Goal: Download file/media

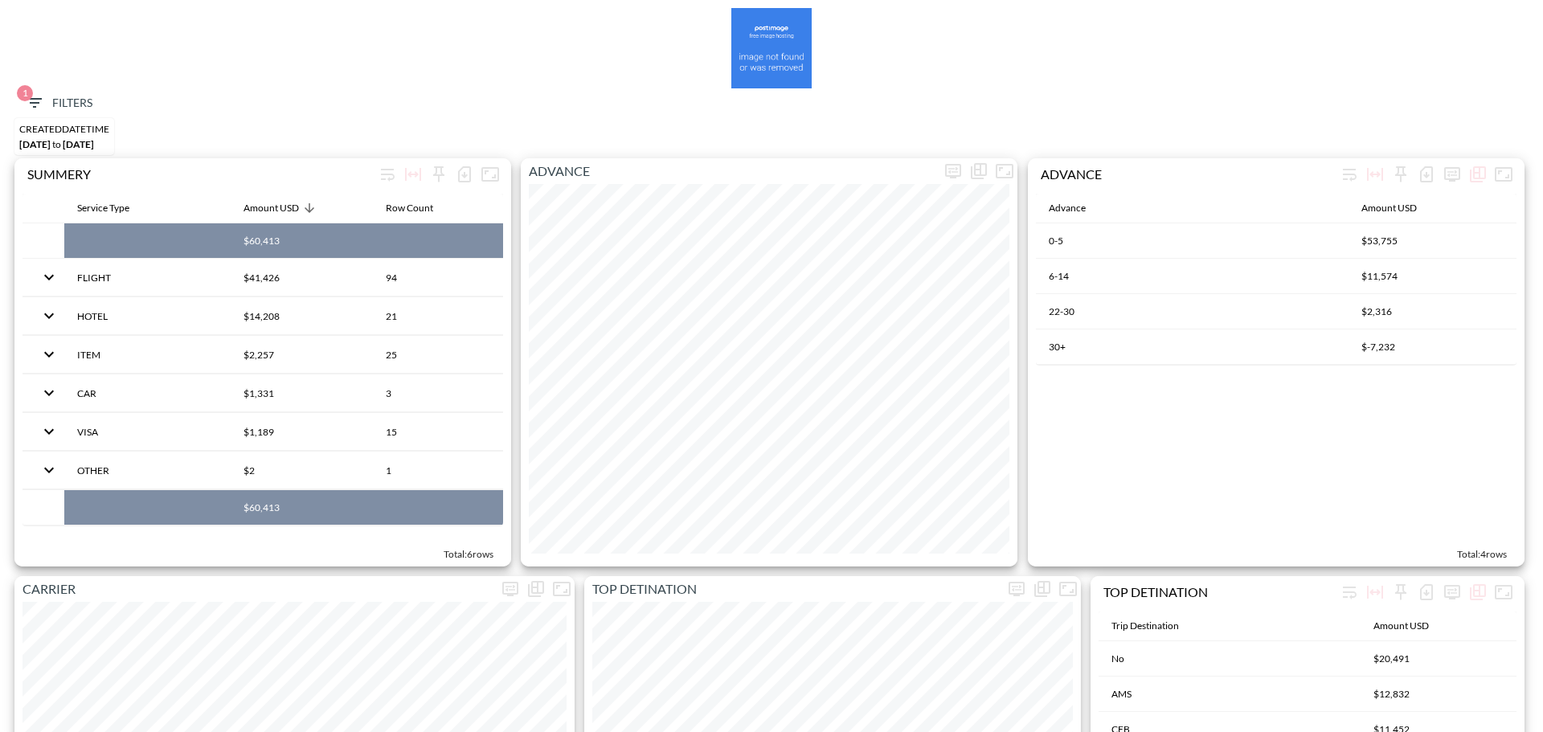
click at [37, 89] on button "1 Filters" at bounding box center [58, 103] width 80 height 30
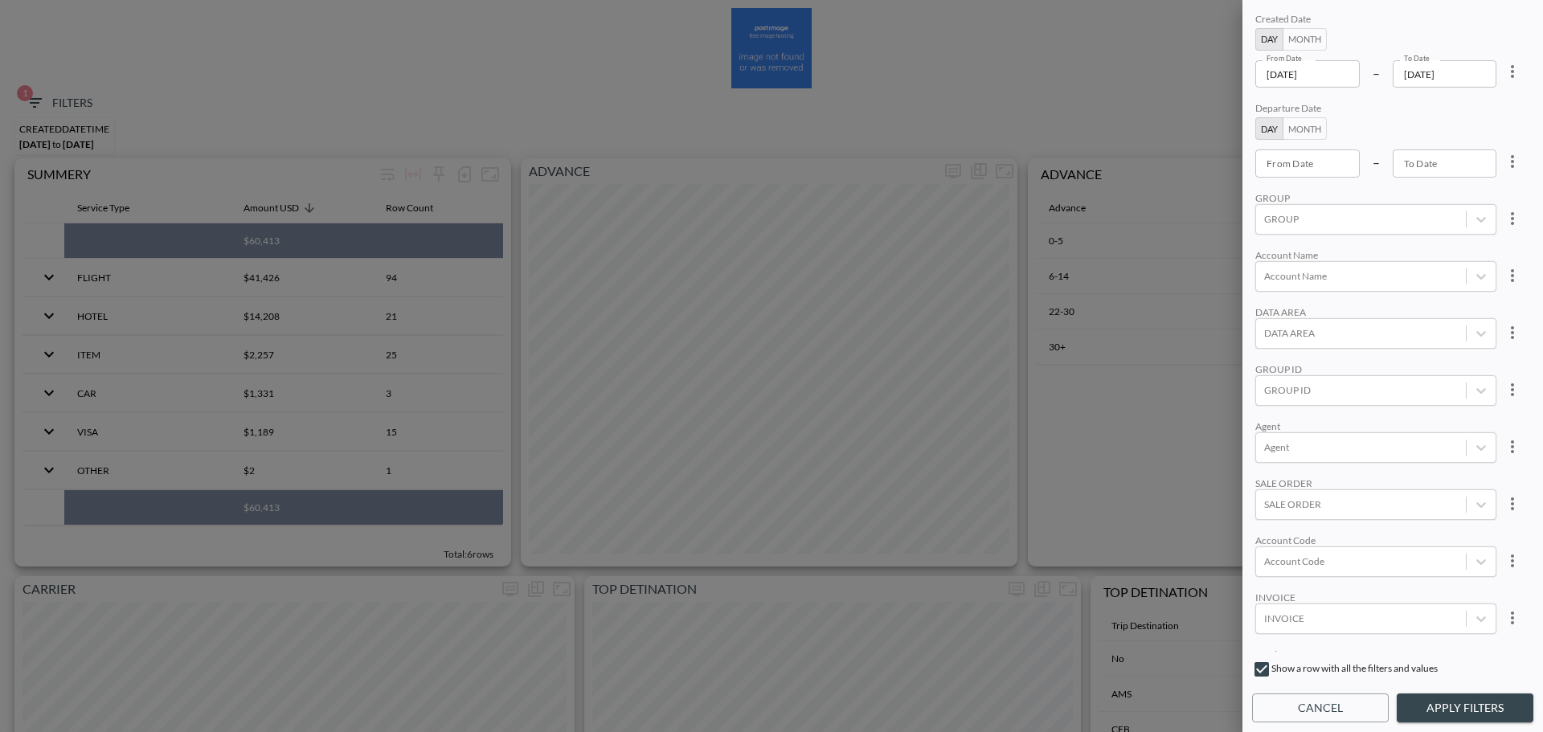
click at [1515, 65] on icon "more" at bounding box center [1512, 71] width 19 height 19
click at [1502, 98] on li "Clear" at bounding box center [1453, 108] width 145 height 29
click at [1302, 36] on button "Month" at bounding box center [1305, 39] width 44 height 23
click at [1322, 69] on input "From Month" at bounding box center [1309, 73] width 106 height 27
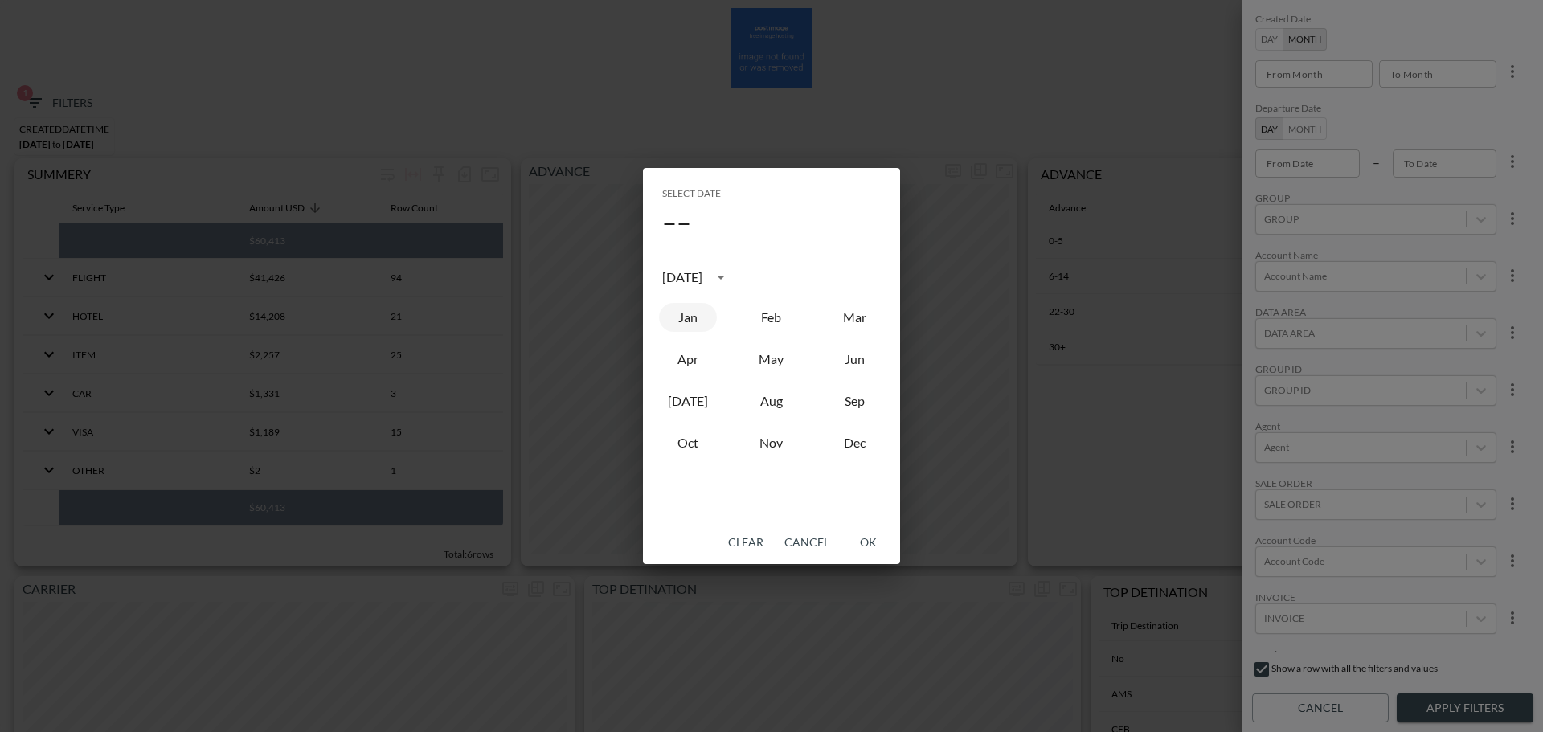
click at [675, 317] on button "Jan" at bounding box center [688, 317] width 58 height 29
type input "2025-01"
click at [863, 548] on button "OK" at bounding box center [867, 543] width 51 height 30
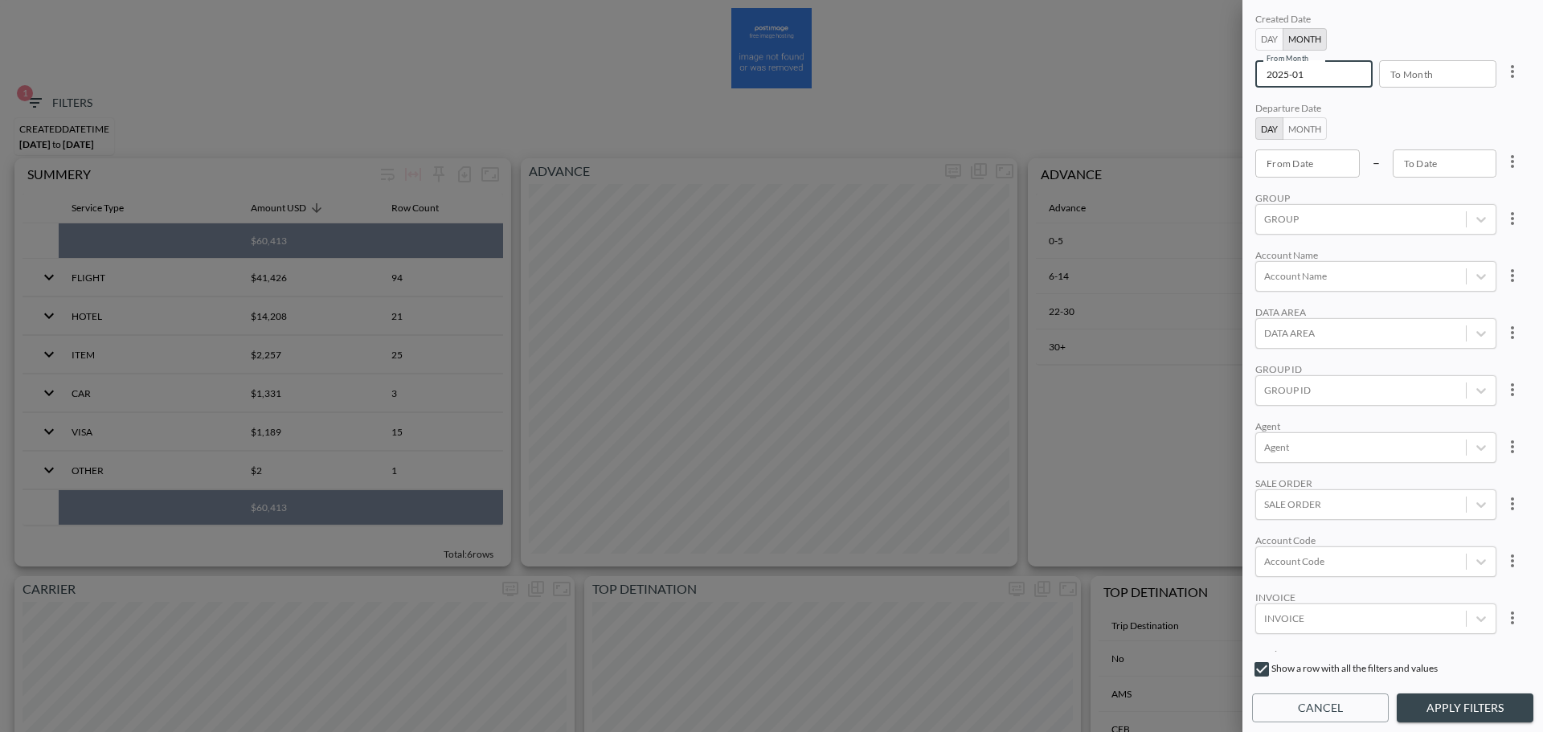
type input "YYYY-MM"
click at [1430, 72] on input "YYYY-MM" at bounding box center [1432, 73] width 106 height 27
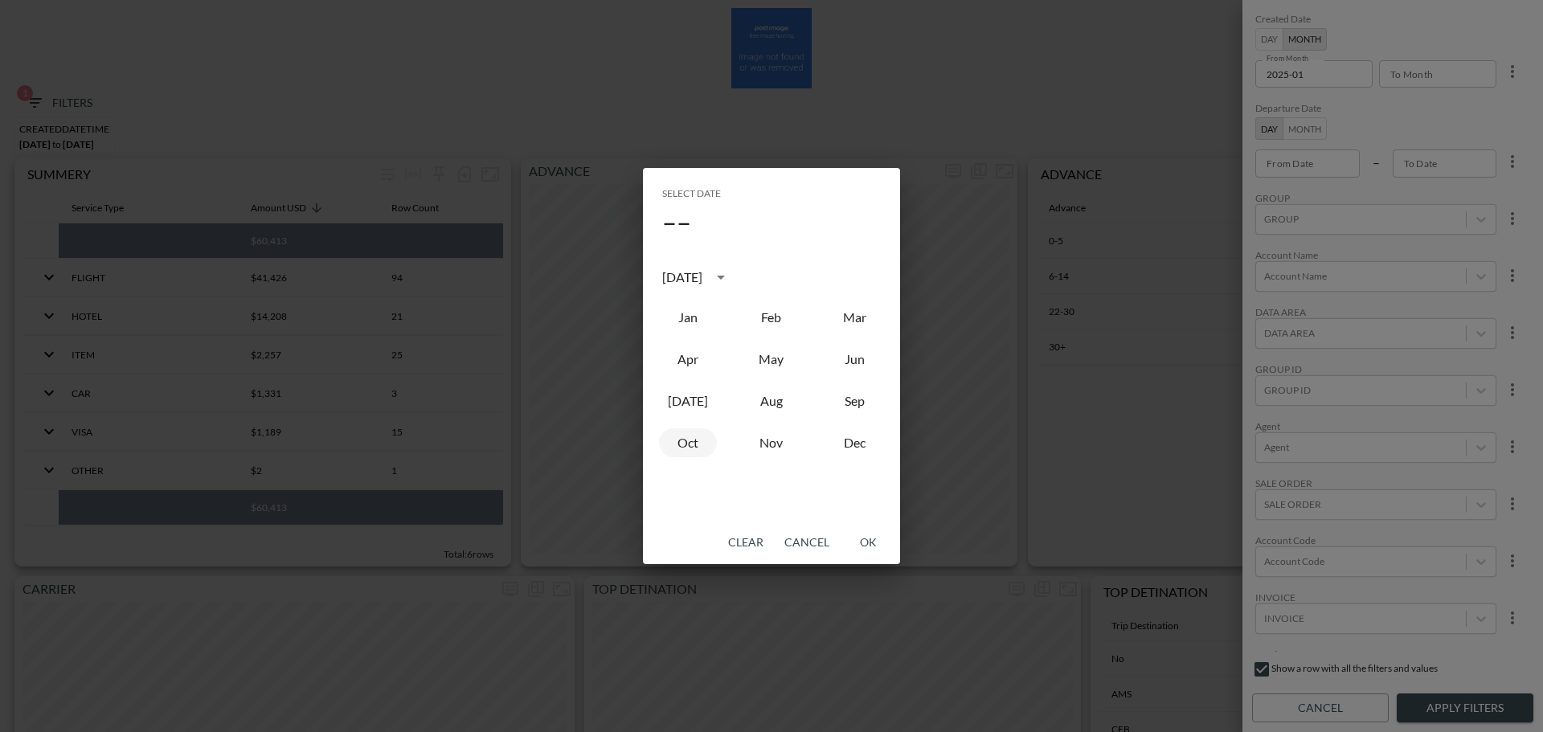
click at [699, 440] on button "Oct" at bounding box center [688, 442] width 58 height 29
type input "2025-10"
click at [864, 548] on button "OK" at bounding box center [867, 543] width 51 height 30
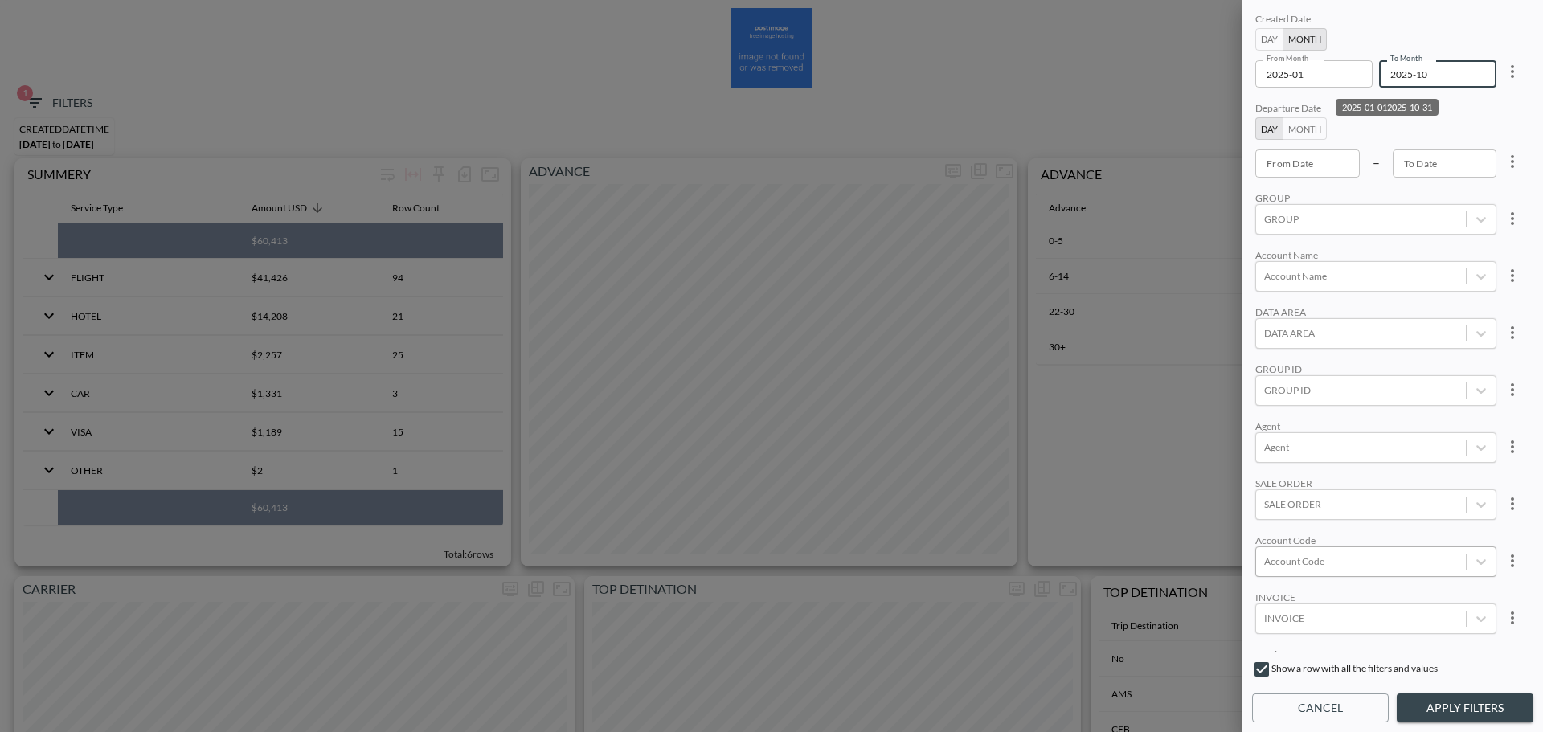
click at [1324, 557] on div at bounding box center [1362, 561] width 194 height 15
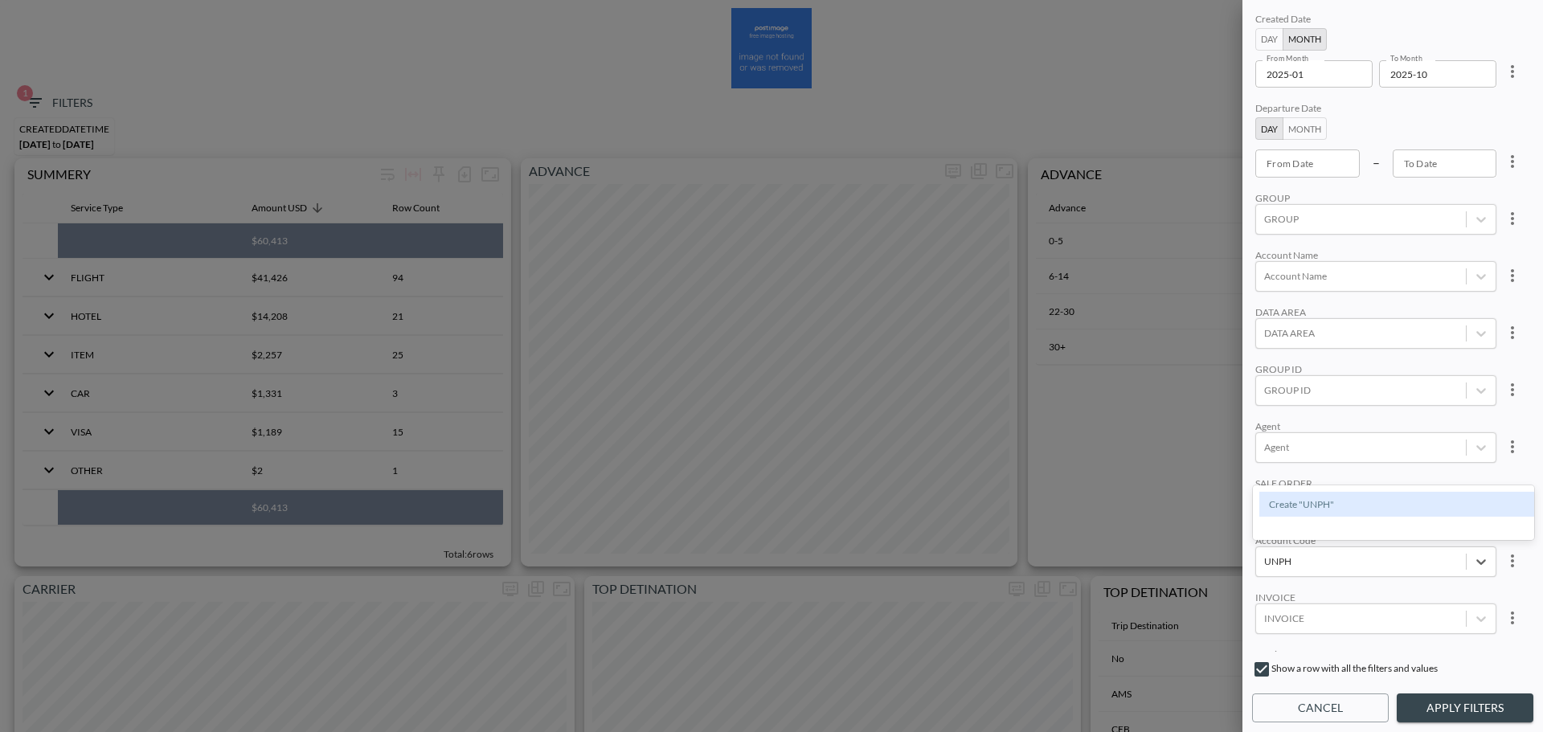
click at [1293, 497] on div "Create "UNPH"" at bounding box center [1400, 504] width 281 height 25
click at [1331, 566] on input "UNPH" at bounding box center [1330, 561] width 29 height 12
click at [1374, 516] on div "Create "UNKH"" at bounding box center [1400, 504] width 281 height 25
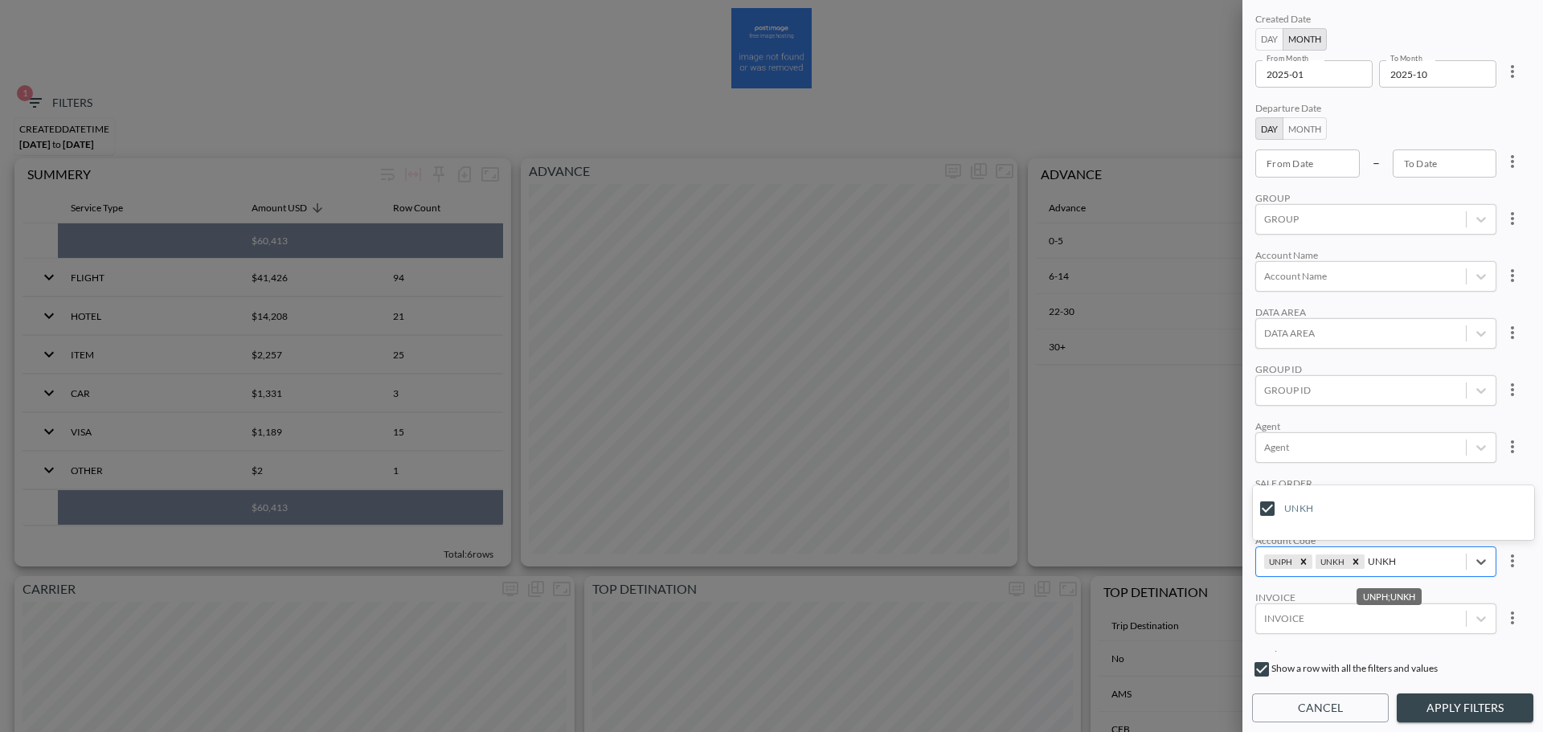
click at [1384, 563] on input "UNKH" at bounding box center [1383, 561] width 30 height 12
click at [1359, 510] on div "Create "UNVH"" at bounding box center [1400, 504] width 281 height 25
type input "UNVH"
click at [1384, 472] on div "Created Date Day Month From Month 2025-01 From Month To Month 2025-10 To Month …" at bounding box center [1392, 331] width 281 height 642
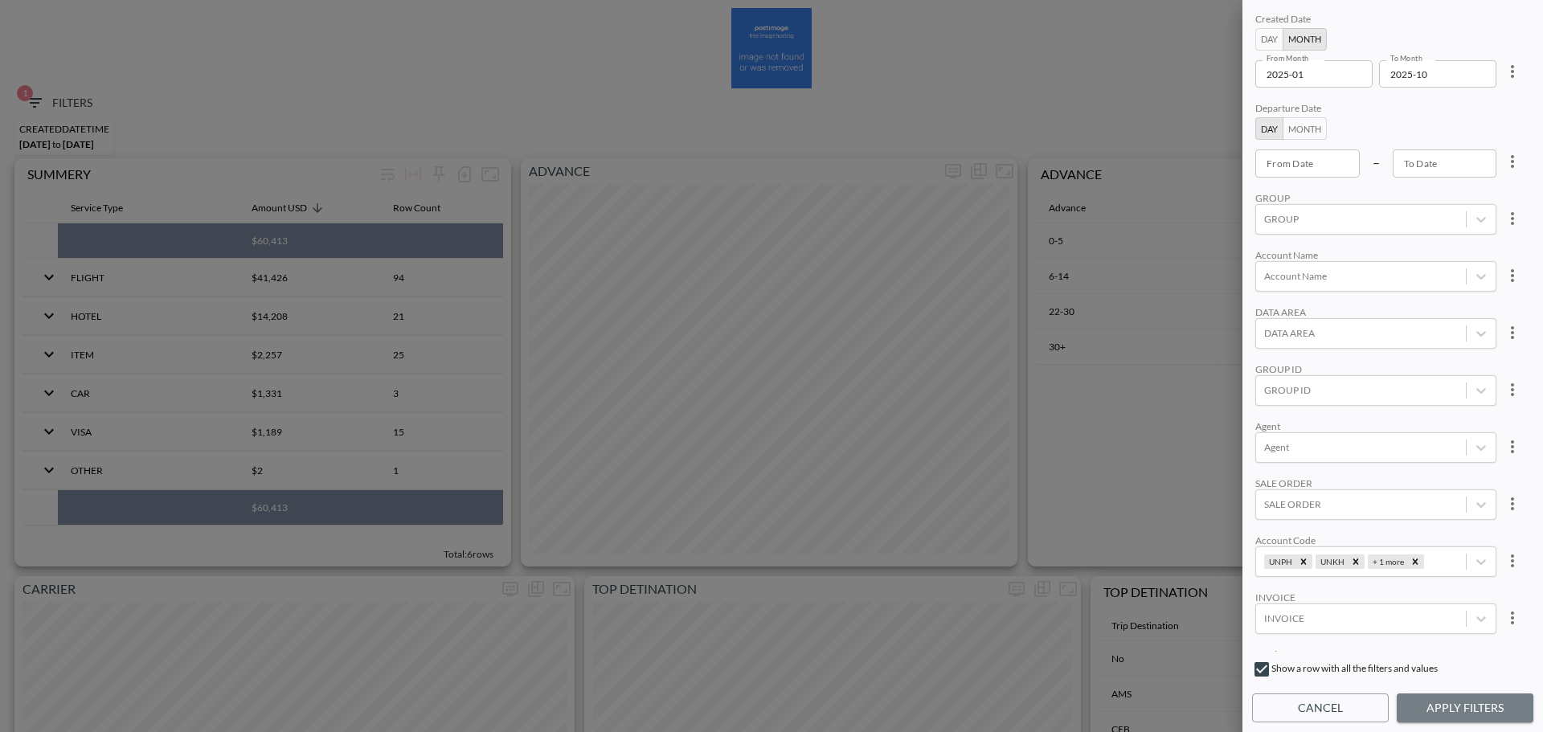
click at [1441, 716] on button "Apply Filters" at bounding box center [1465, 709] width 137 height 30
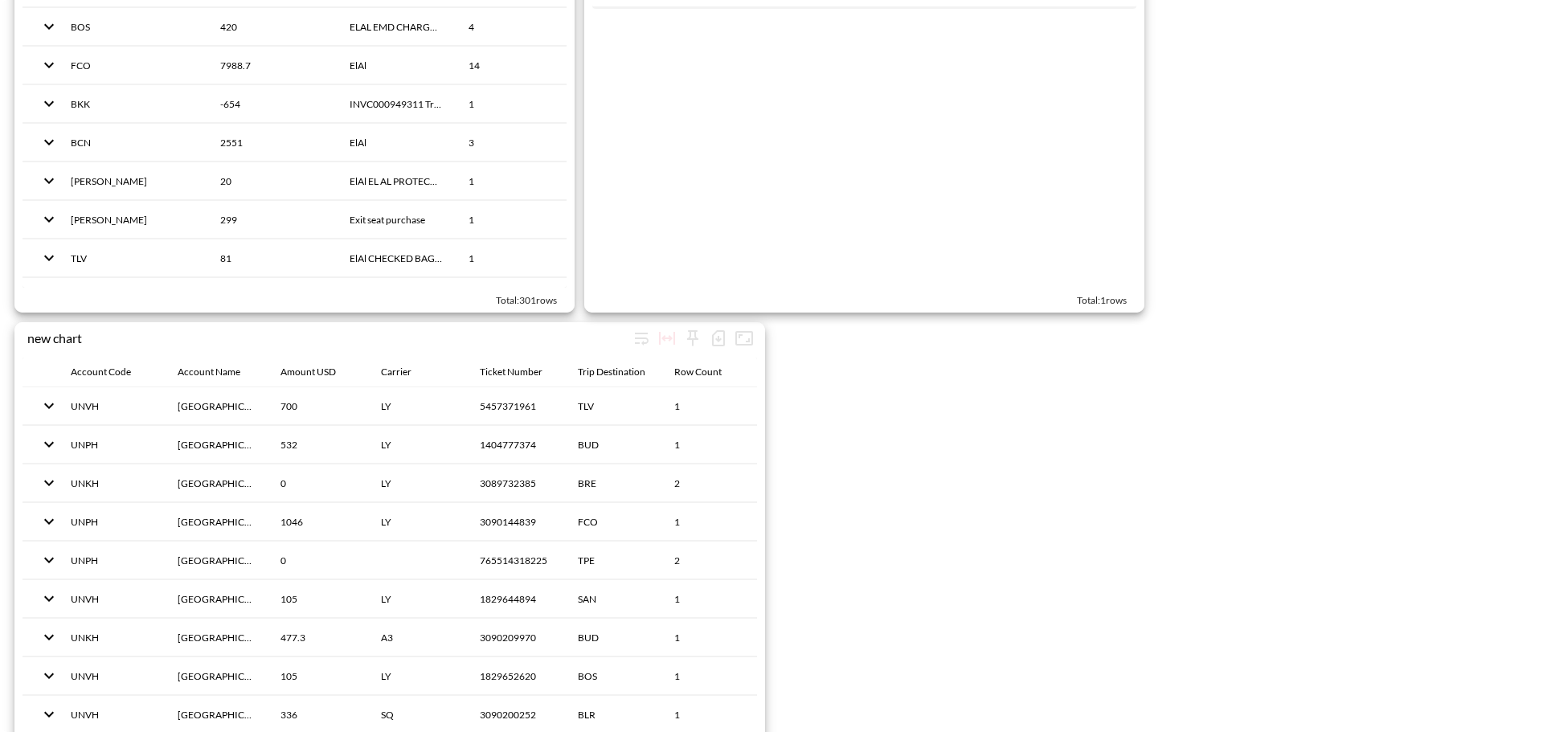
scroll to position [2484, 0]
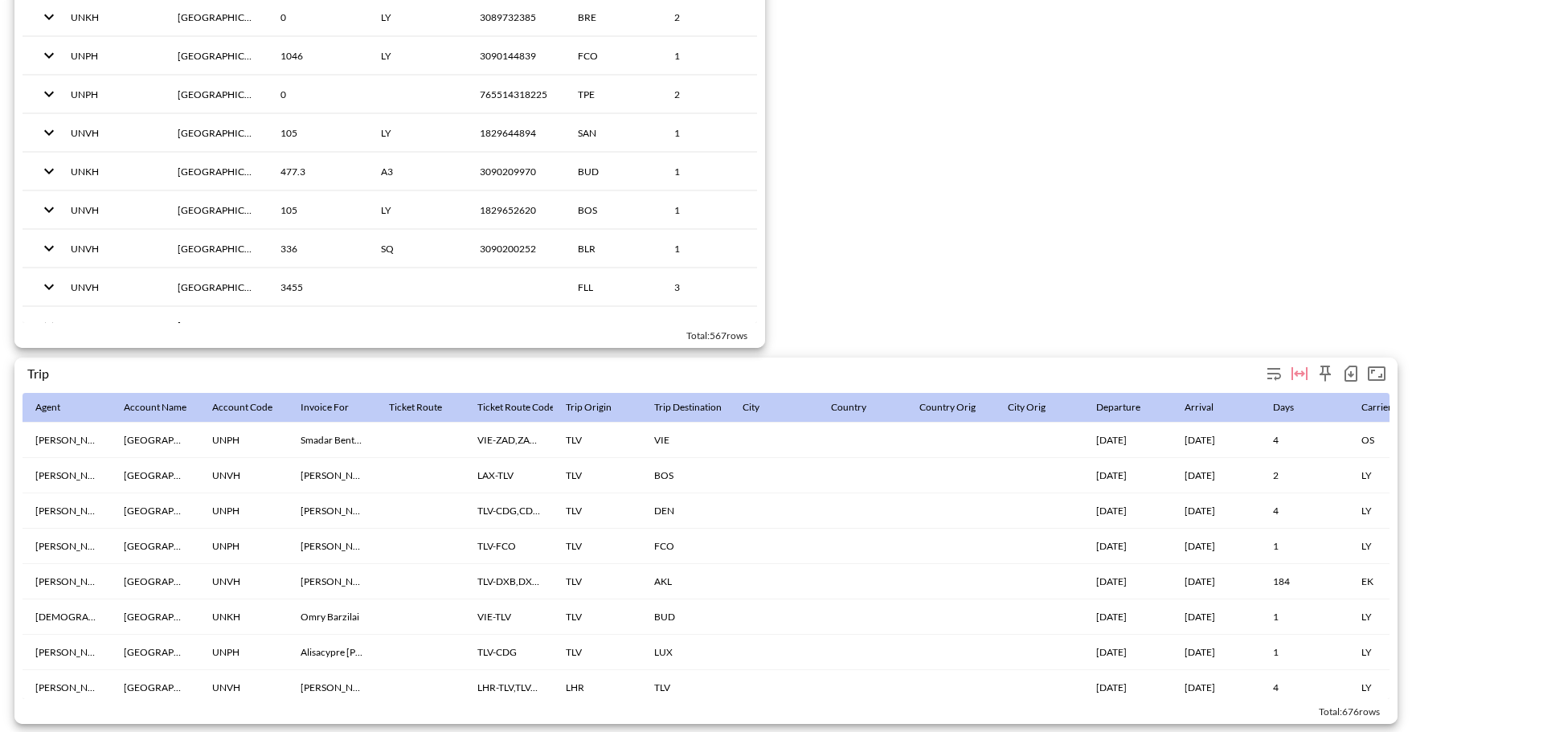
click at [1350, 371] on icon "button" at bounding box center [1351, 373] width 19 height 19
click at [1203, 392] on li "Download CSV ( 676 Rows )" at bounding box center [1264, 399] width 196 height 29
